Goal: Information Seeking & Learning: Learn about a topic

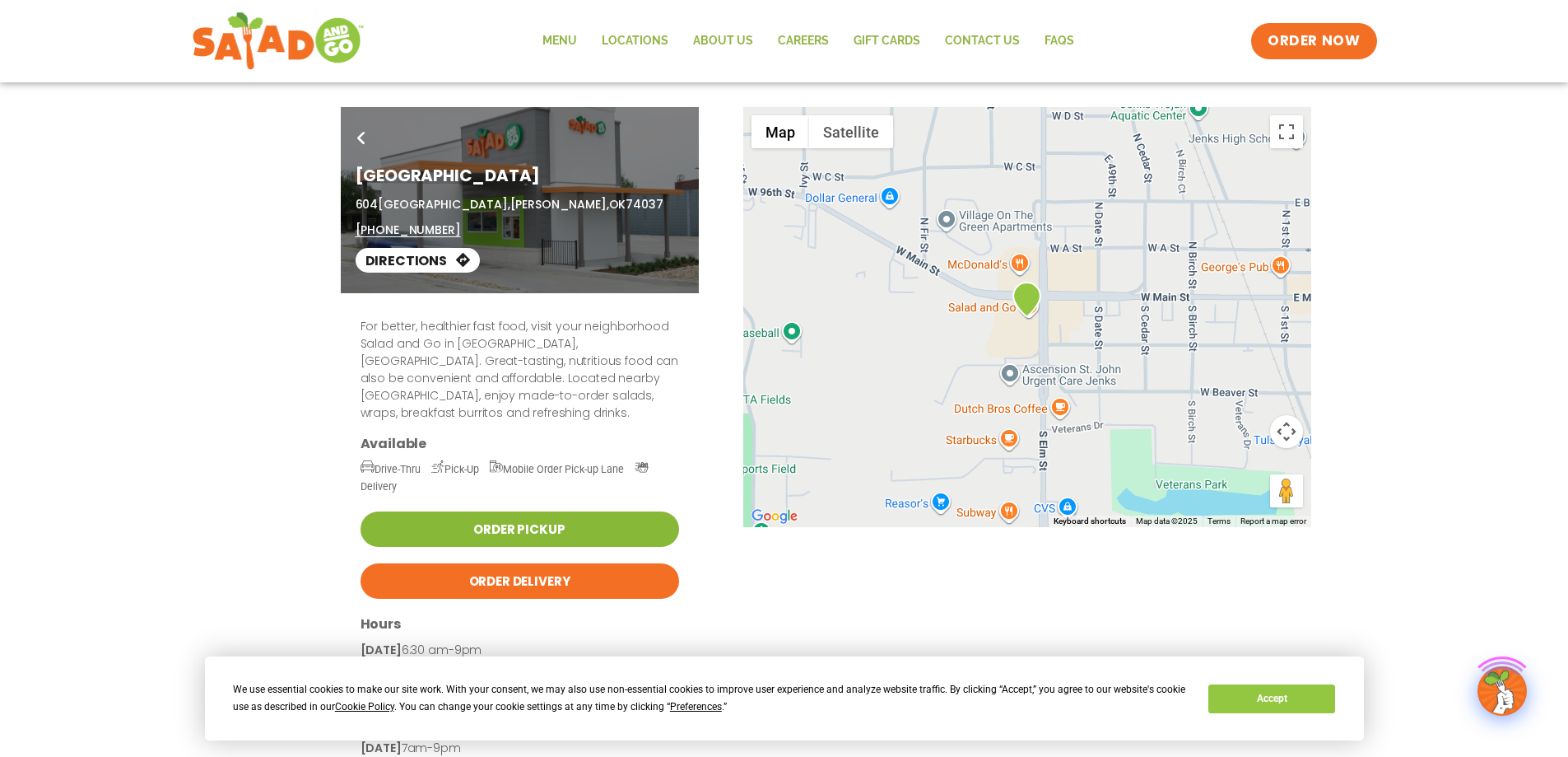
click at [520, 514] on link "Order Pickup" at bounding box center [520, 529] width 318 height 35
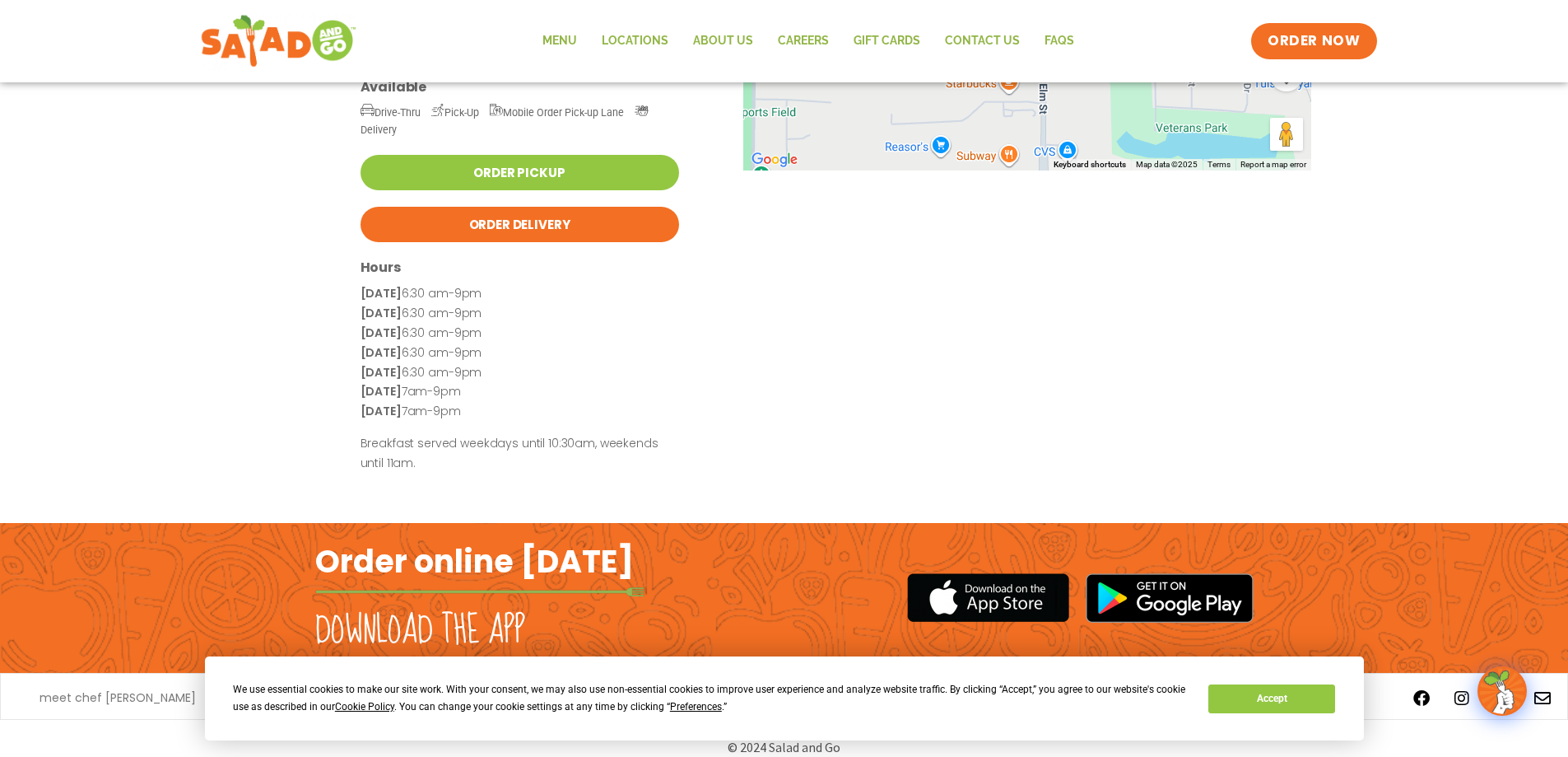
scroll to position [357, 0]
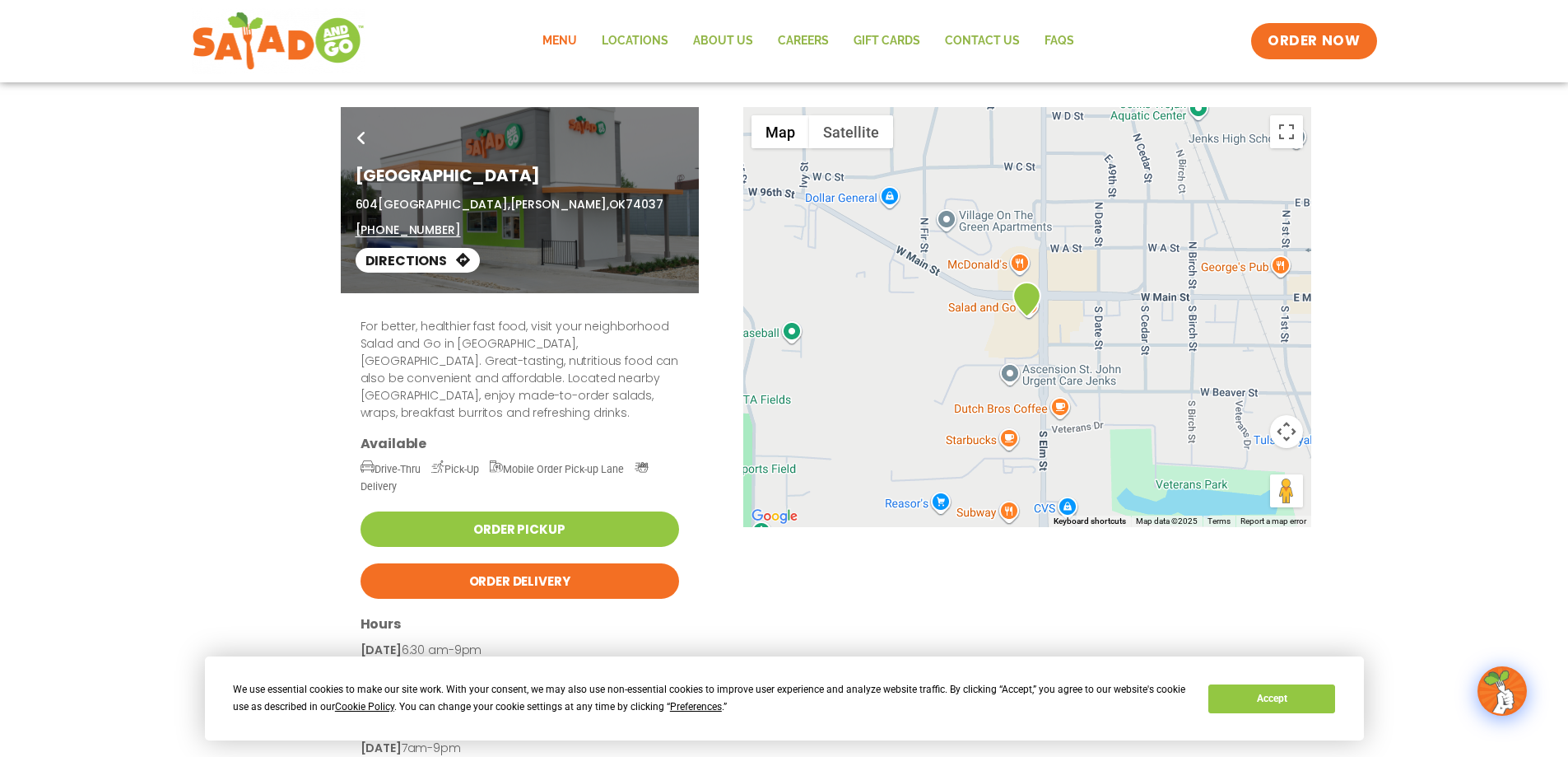
click at [581, 40] on link "Menu" at bounding box center [559, 41] width 59 height 38
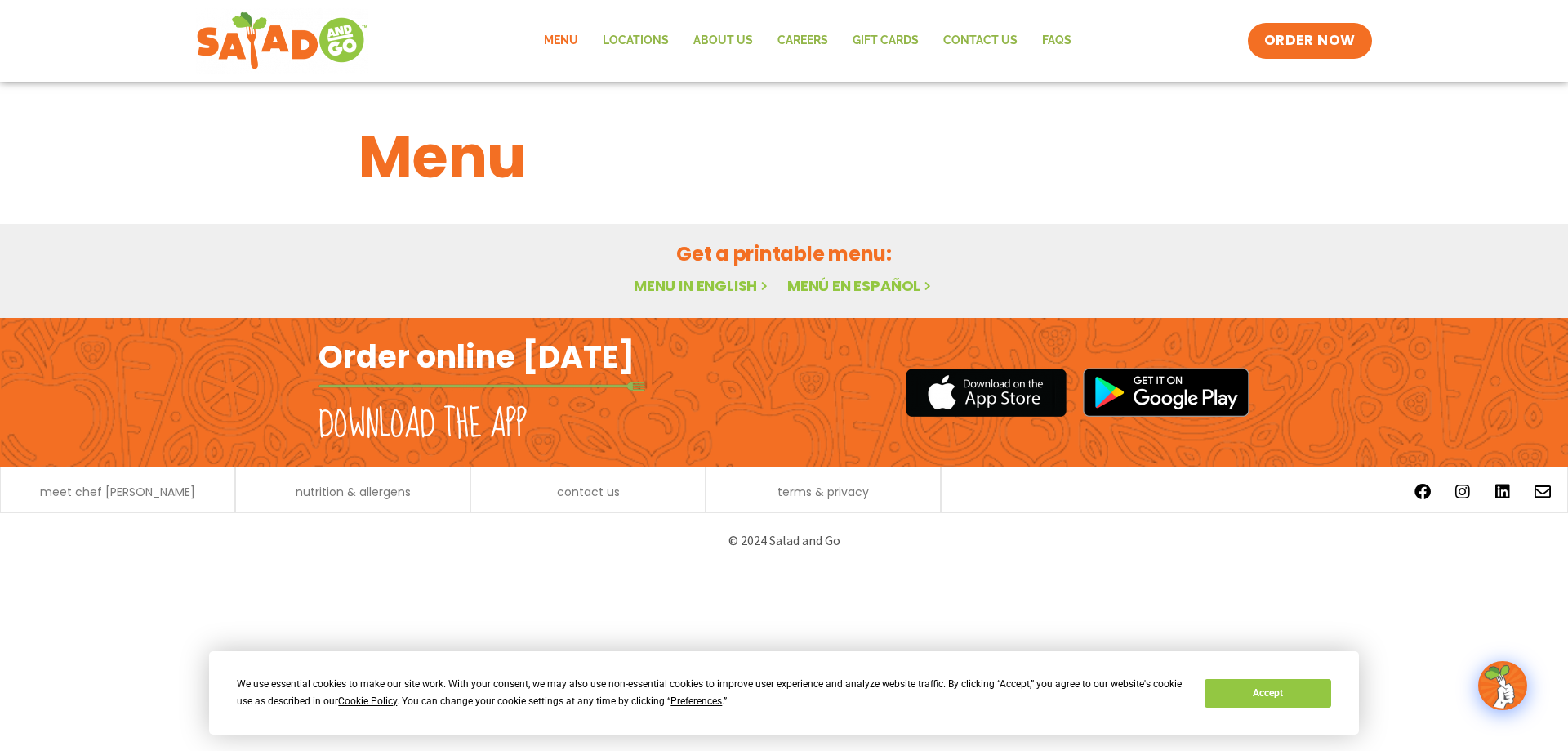
click at [687, 287] on link "Menu in English" at bounding box center [702, 285] width 138 height 20
click at [1295, 706] on button "Accept" at bounding box center [1267, 693] width 126 height 29
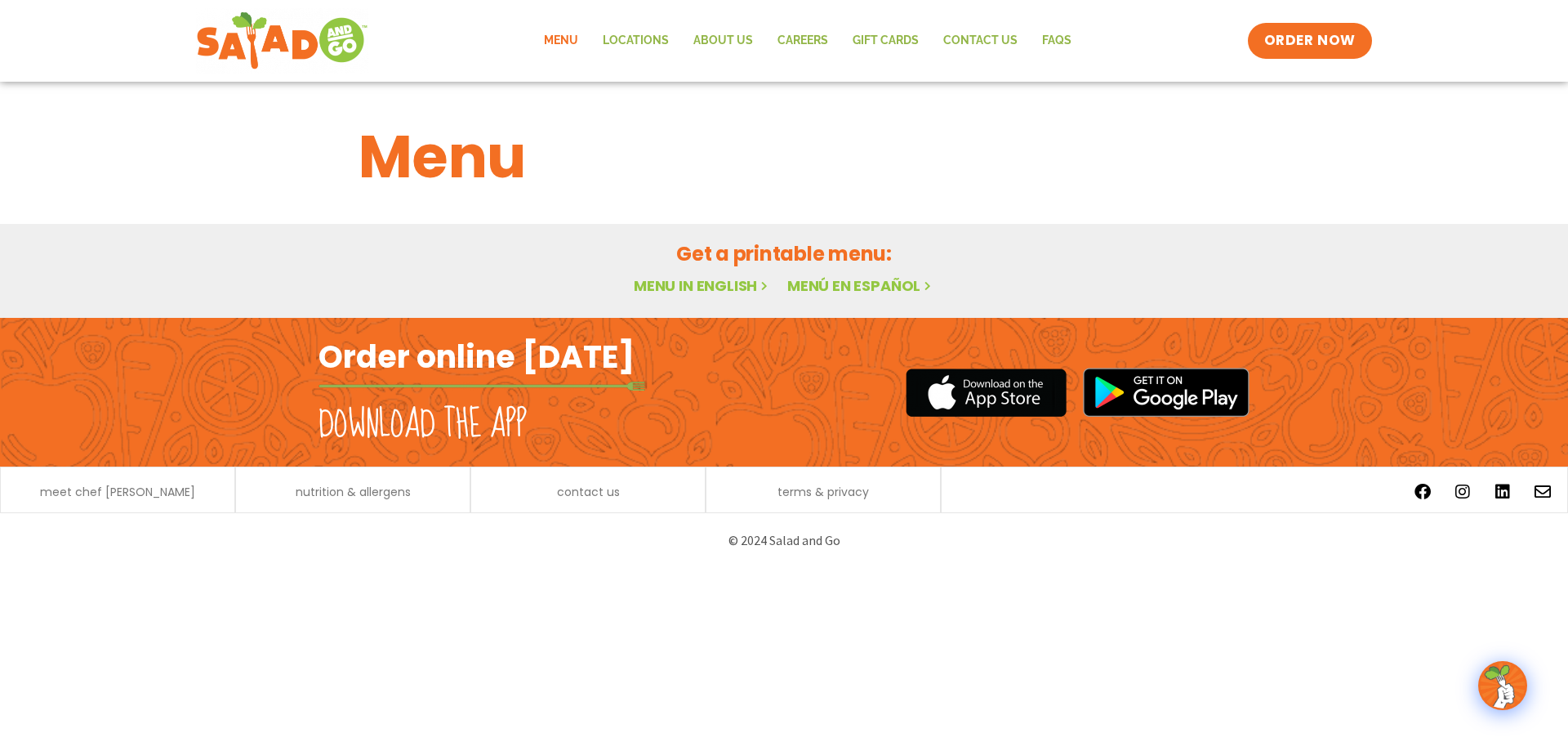
click at [751, 288] on link "Menu in English" at bounding box center [702, 285] width 138 height 20
